Goal: Task Accomplishment & Management: Use online tool/utility

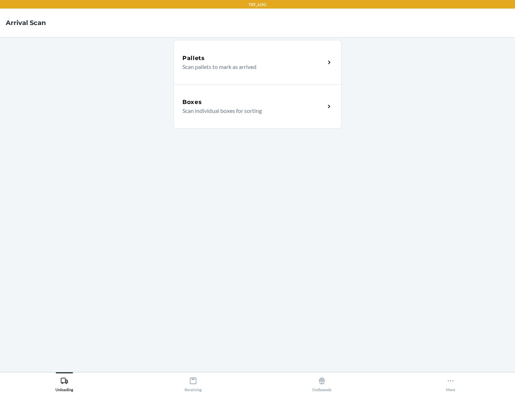
click at [254, 102] on div "Boxes" at bounding box center [253, 102] width 143 height 9
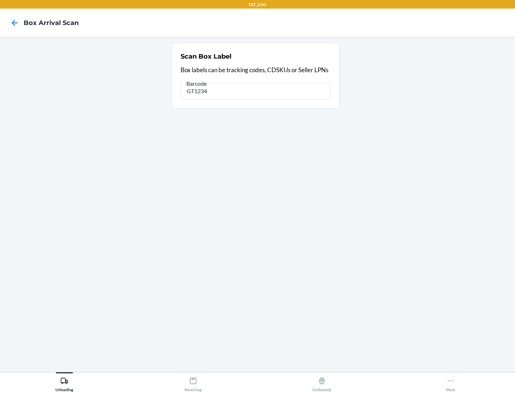
type input "GT1234"
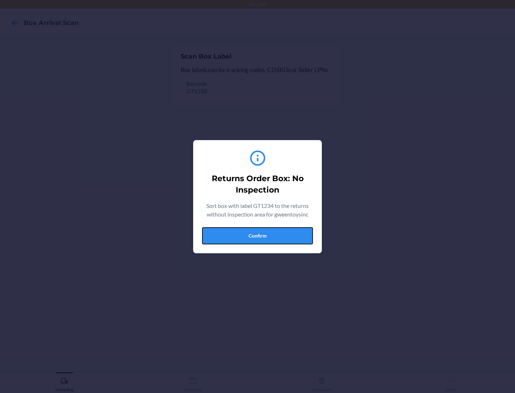
click at [257, 236] on button "Confirm" at bounding box center [257, 235] width 111 height 17
